Goal: Task Accomplishment & Management: Manage account settings

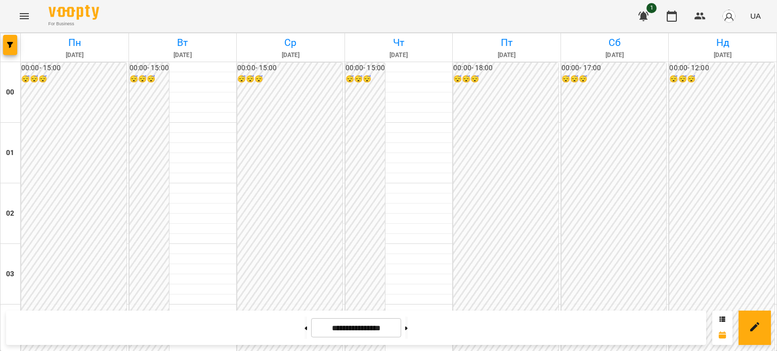
click at [408, 330] on button at bounding box center [406, 328] width 3 height 22
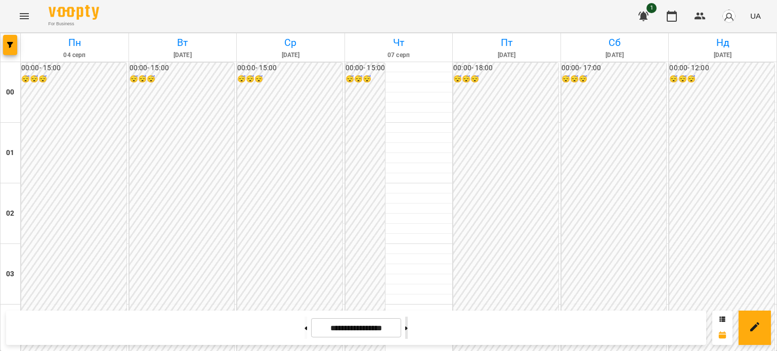
click at [408, 329] on button at bounding box center [406, 328] width 3 height 22
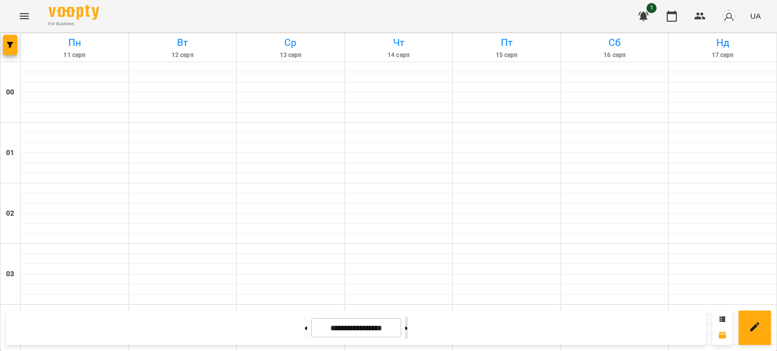
type input "**********"
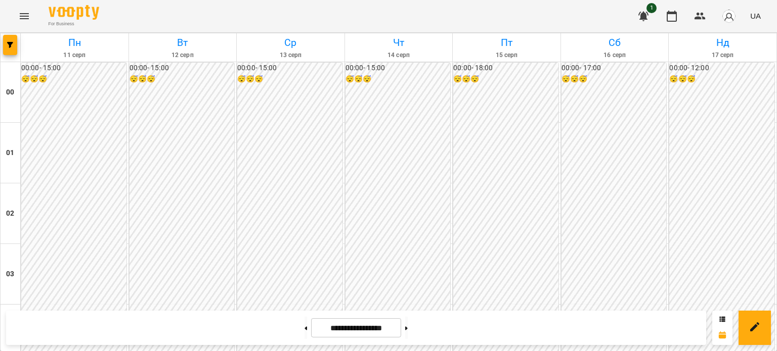
scroll to position [1062, 0]
click span "[PERSON_NAME]"
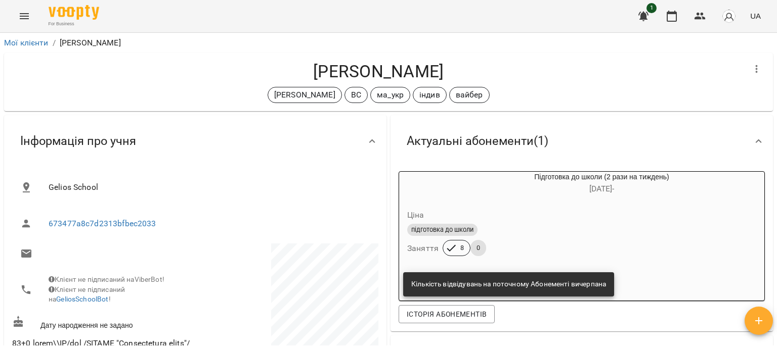
click at [651, 14] on button "button" at bounding box center [643, 16] width 24 height 24
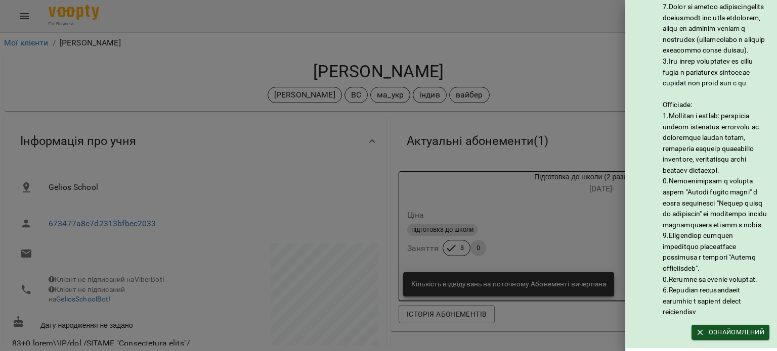
scroll to position [93, 0]
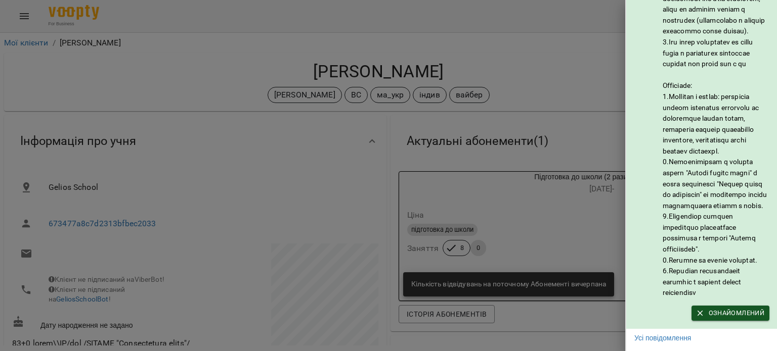
drag, startPoint x: 746, startPoint y: 309, endPoint x: 713, endPoint y: 305, distance: 33.1
click at [746, 309] on span "Ознайомлений" at bounding box center [730, 313] width 68 height 11
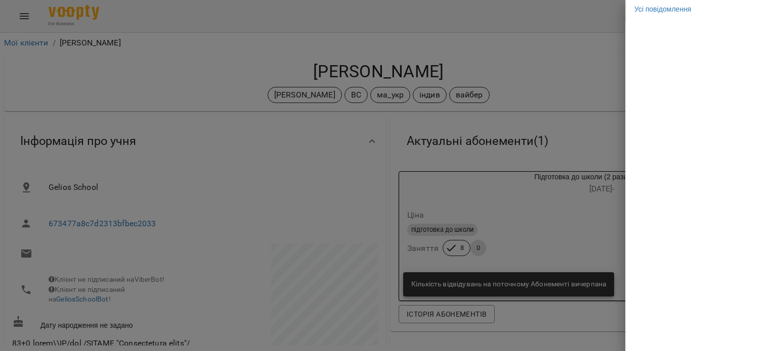
scroll to position [0, 0]
click at [551, 54] on div at bounding box center [388, 175] width 777 height 351
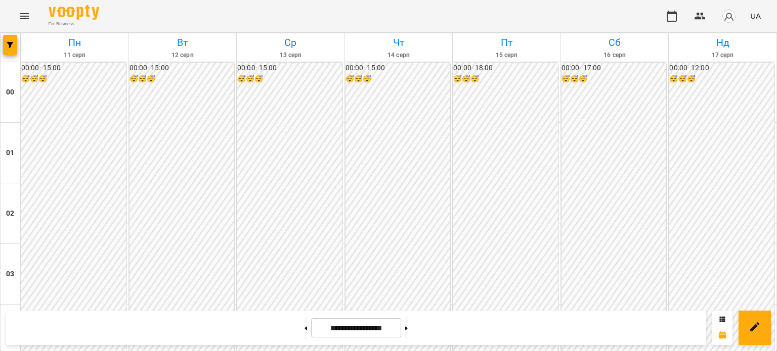
scroll to position [860, 0]
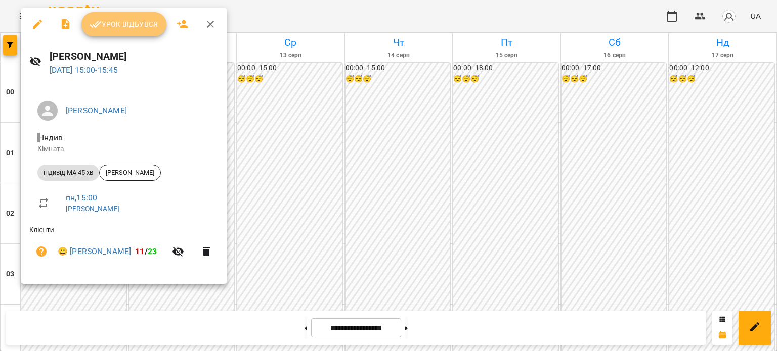
click at [138, 21] on span "Урок відбувся" at bounding box center [123, 24] width 69 height 12
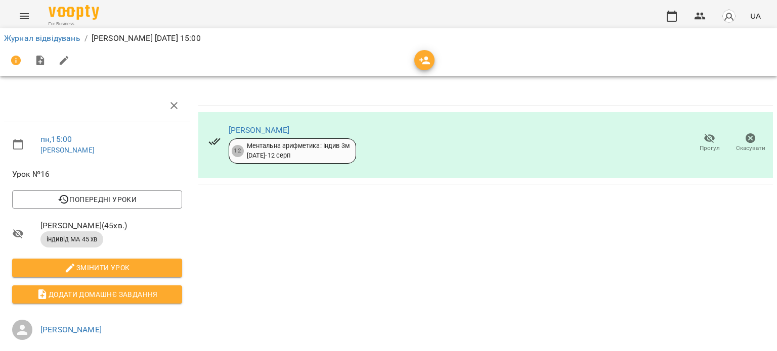
click at [704, 137] on icon "button" at bounding box center [709, 139] width 11 height 10
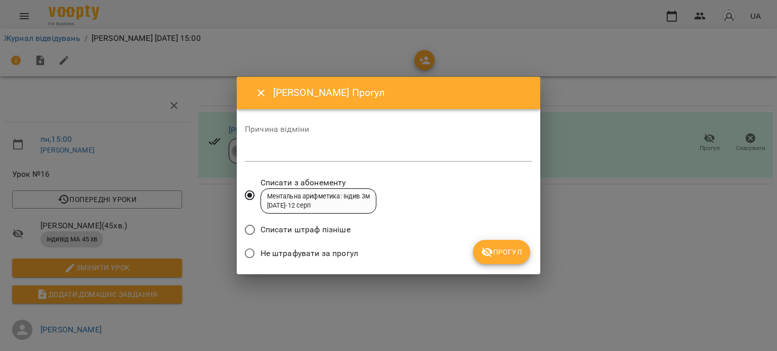
click at [280, 156] on textarea at bounding box center [388, 154] width 287 height 10
type textarea "*"
drag, startPoint x: 502, startPoint y: 255, endPoint x: 508, endPoint y: 247, distance: 9.8
click at [502, 254] on span "Прогул" at bounding box center [501, 252] width 41 height 12
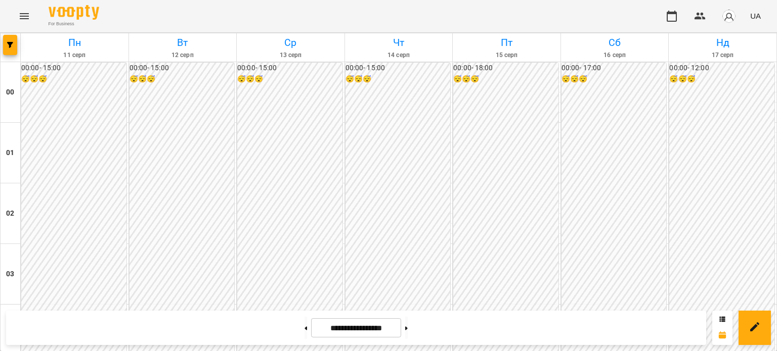
scroll to position [860, 0]
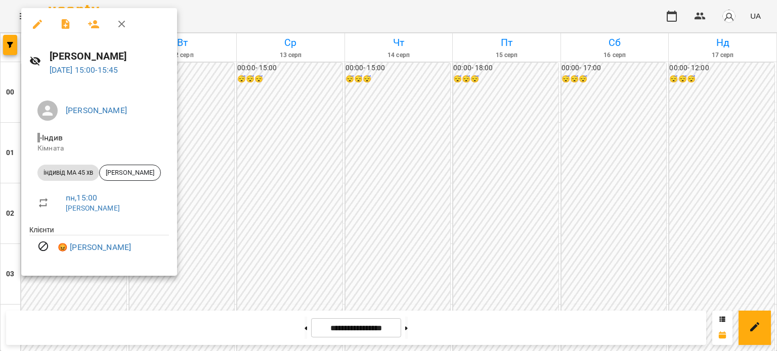
click at [197, 171] on div at bounding box center [388, 175] width 777 height 351
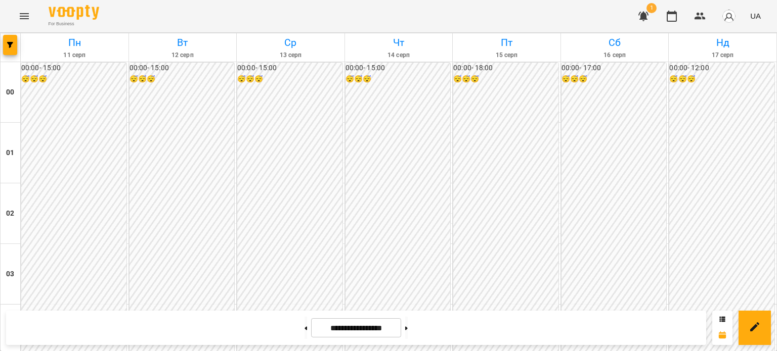
scroll to position [1062, 0]
